Goal: Find specific page/section: Find specific page/section

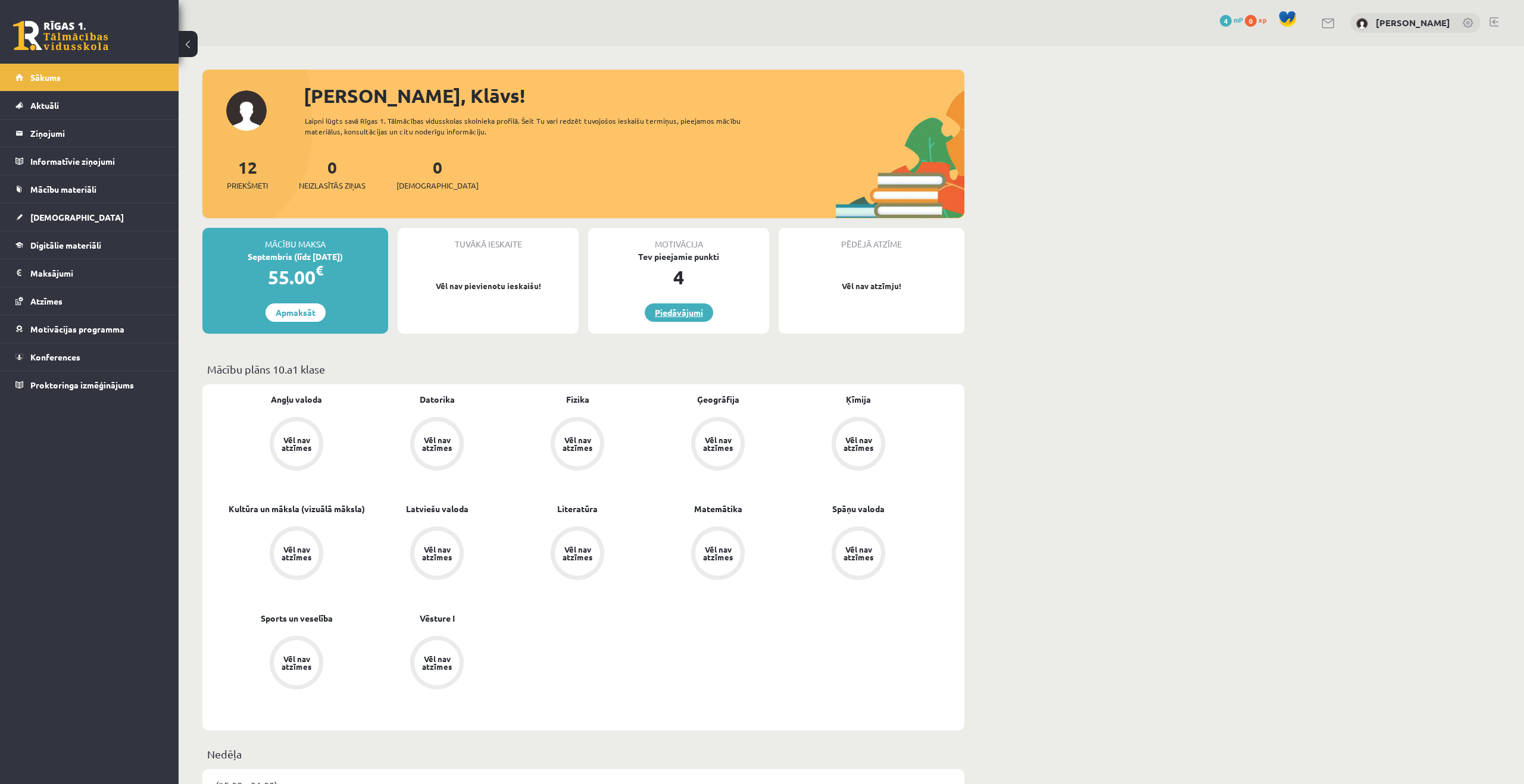
click at [667, 315] on link "Piedāvājumi" at bounding box center [678, 312] width 68 height 19
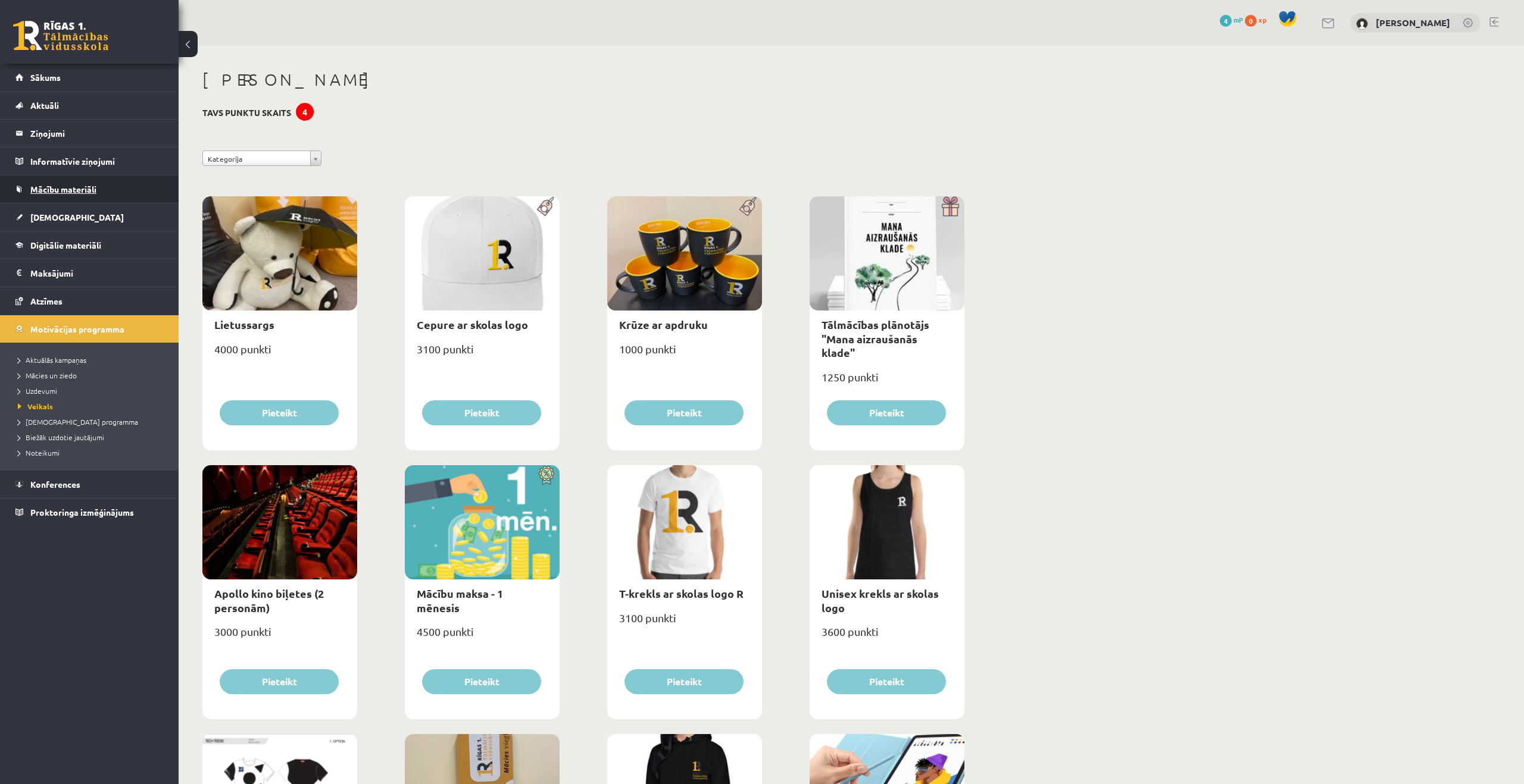
click at [48, 189] on span "Mācību materiāli" at bounding box center [63, 189] width 66 height 11
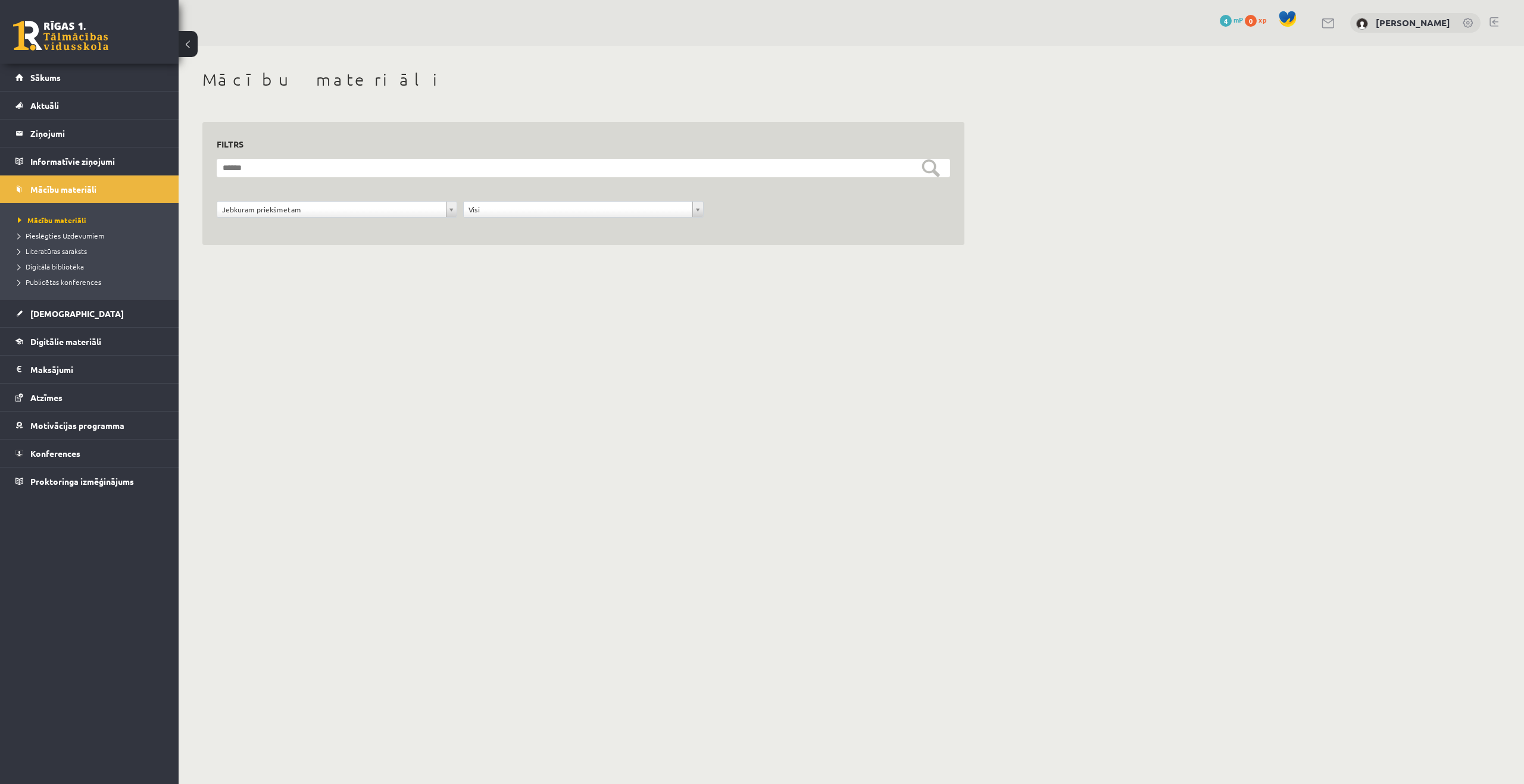
click at [56, 242] on li "Pieslēgties Uzdevumiem" at bounding box center [92, 235] width 149 height 15
click at [58, 235] on span "Pieslēgties Uzdevumiem" at bounding box center [65, 235] width 94 height 10
click at [64, 251] on span "Literatūras saraksts" at bounding box center [52, 251] width 69 height 10
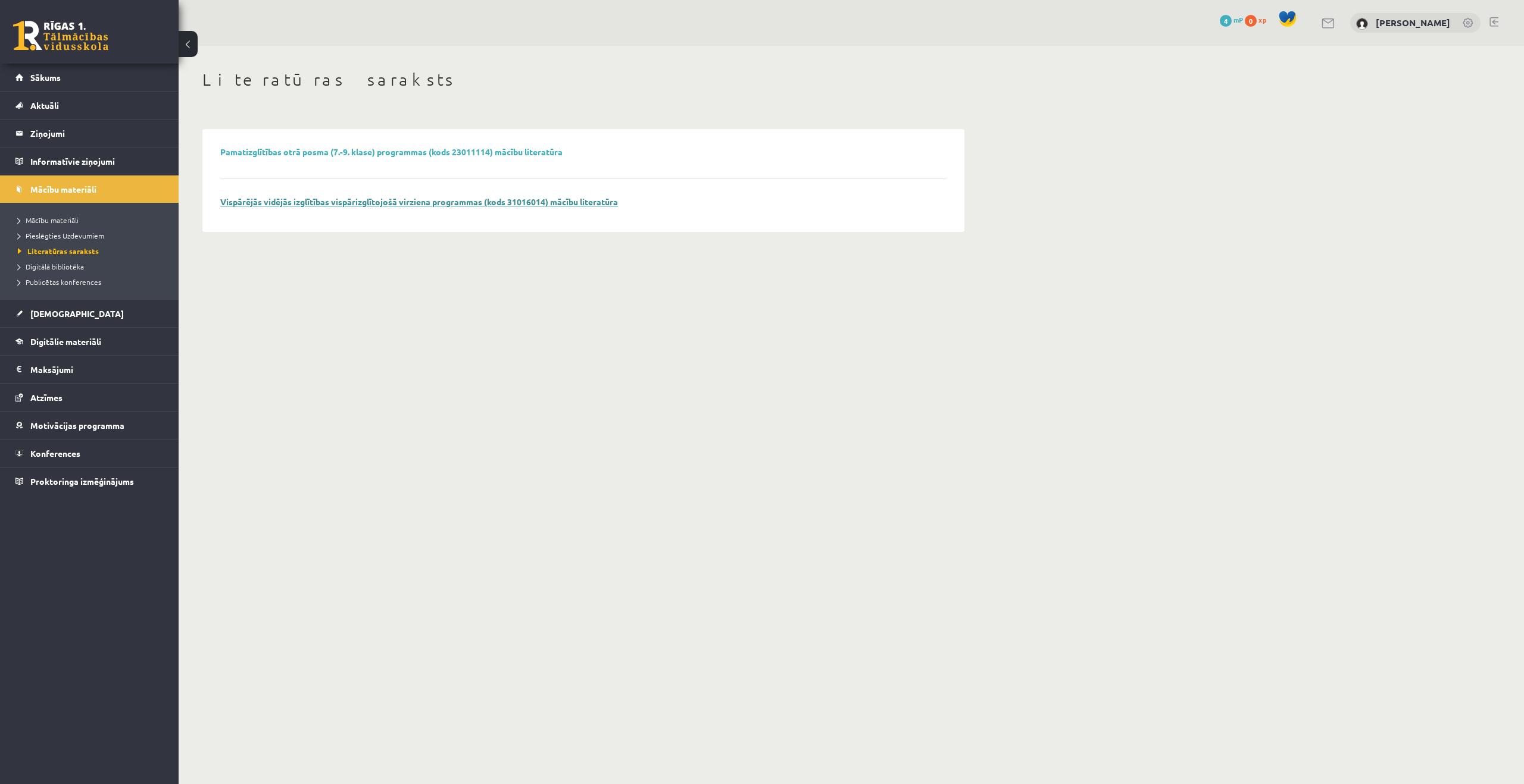
click at [298, 199] on link "Vispārējās vidējās izglītības vispārizglītojošā virziena programmas (kods 31016…" at bounding box center [419, 202] width 398 height 11
click at [540, 42] on div "0 Dāvanas 4 mP 0 xp [PERSON_NAME]" at bounding box center [851, 23] width 1346 height 46
